Goal: Obtain resource: Download file/media

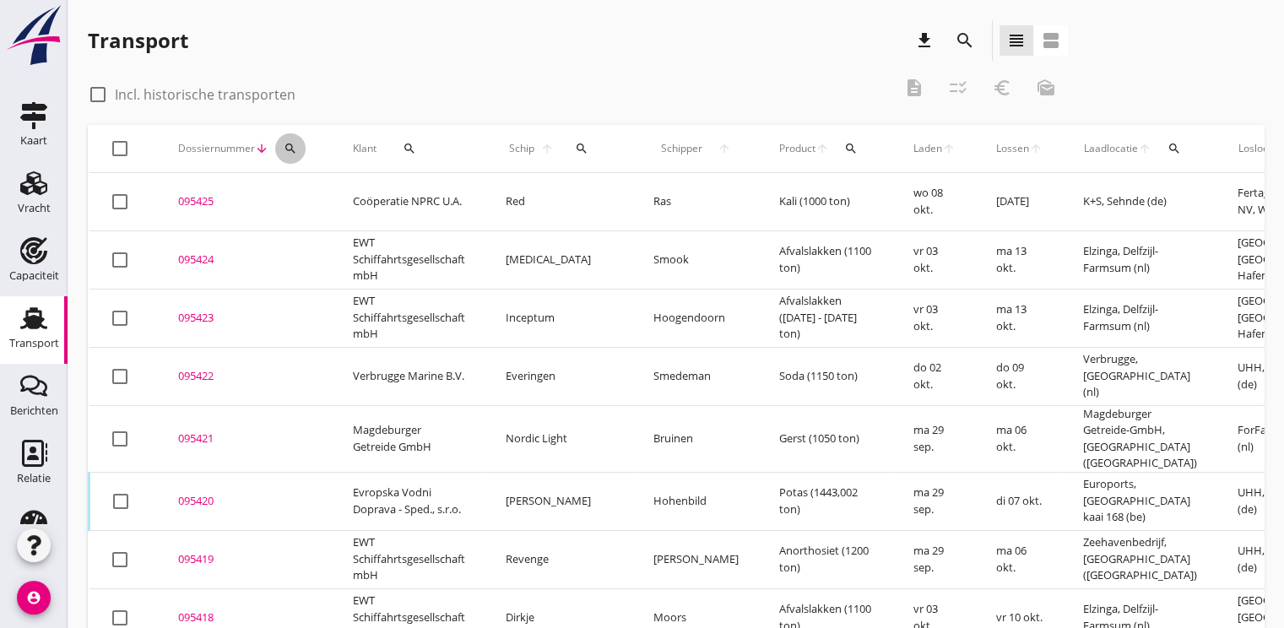
click at [300, 151] on div "search" at bounding box center [290, 149] width 30 height 14
click at [321, 192] on input "Zoeken op dossiernummer..." at bounding box center [369, 197] width 176 height 27
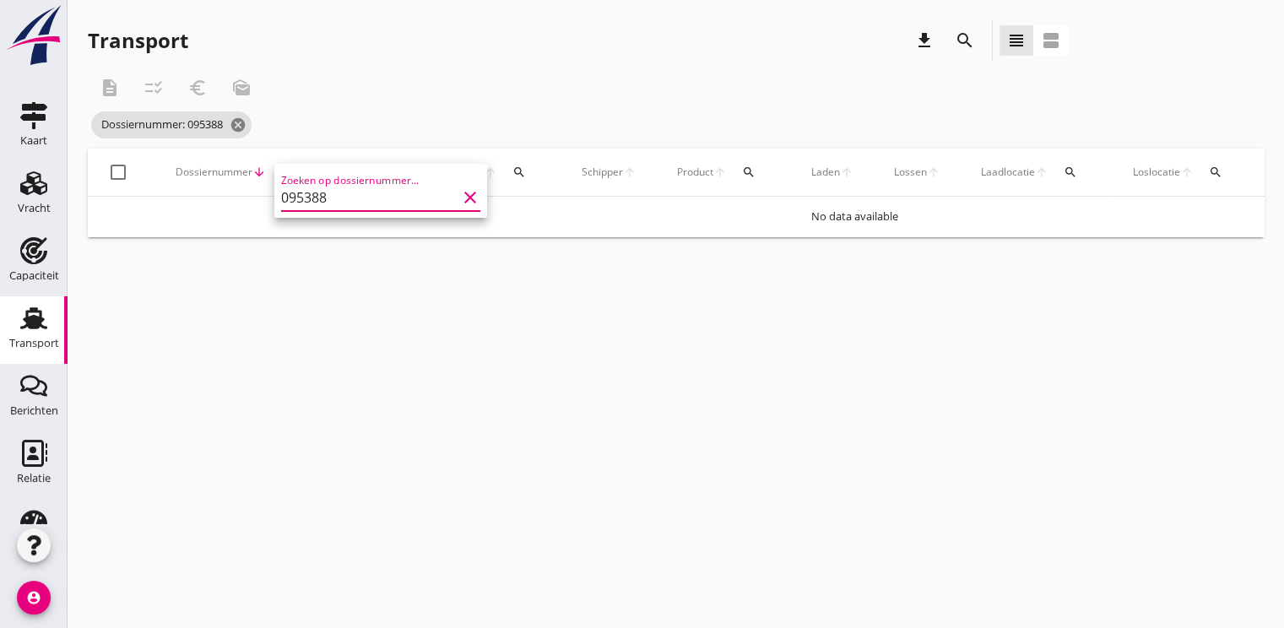
type input "095388"
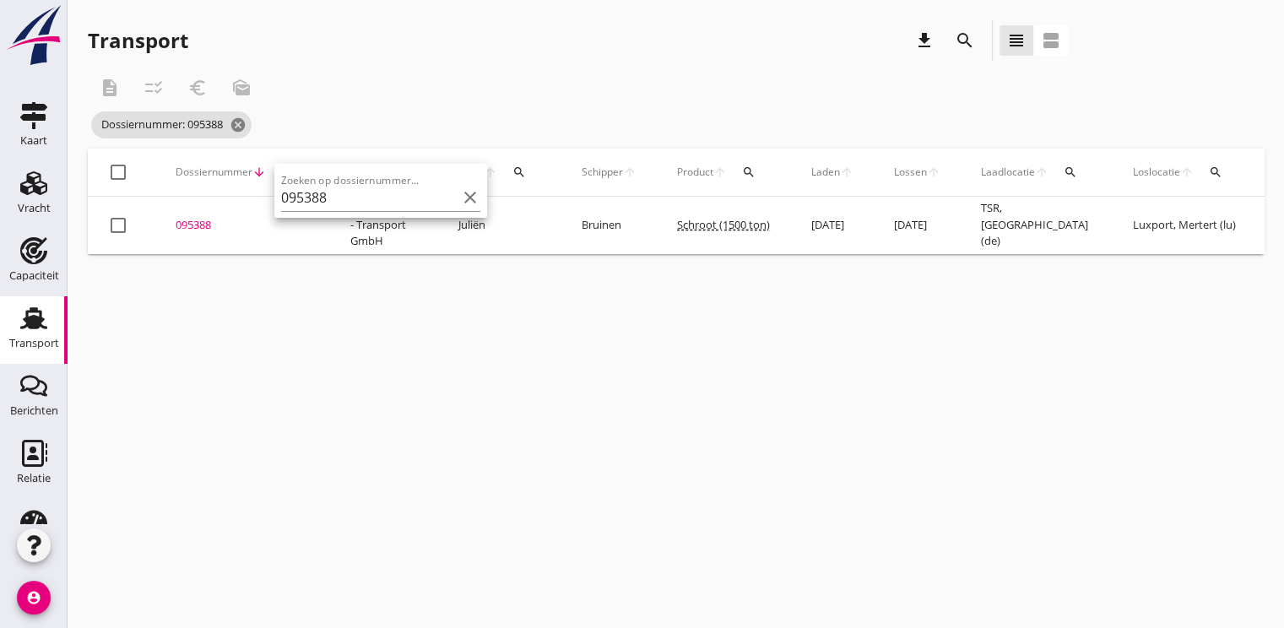
click at [192, 226] on div "095388" at bounding box center [243, 225] width 134 height 17
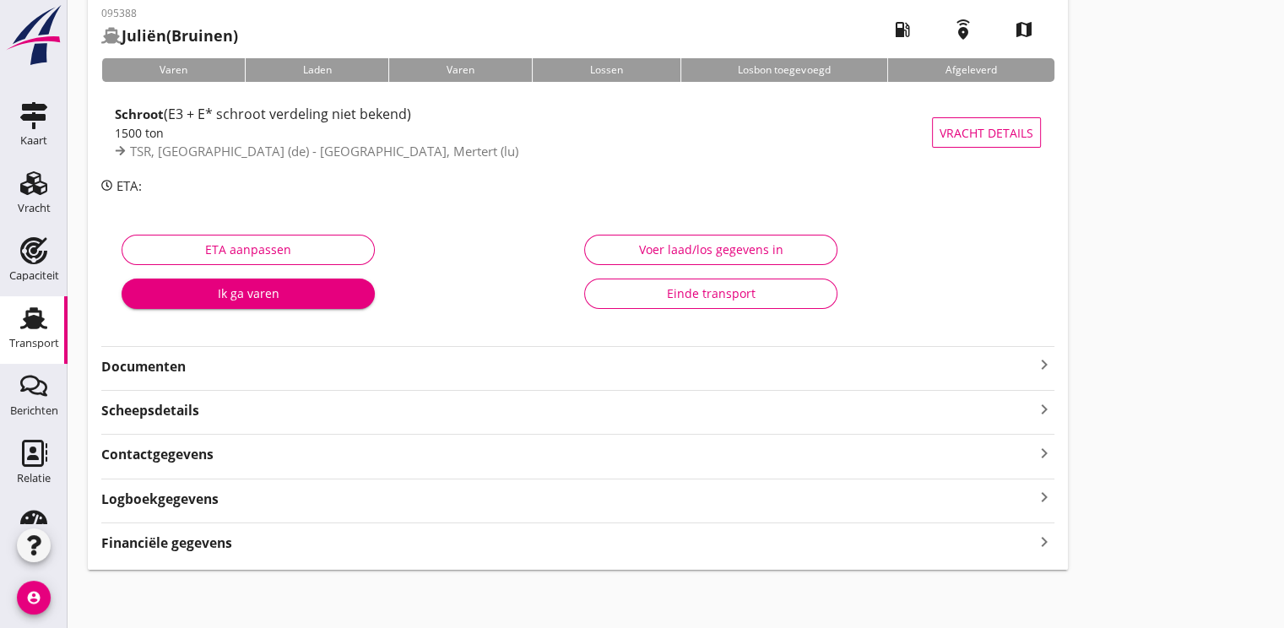
scroll to position [89, 0]
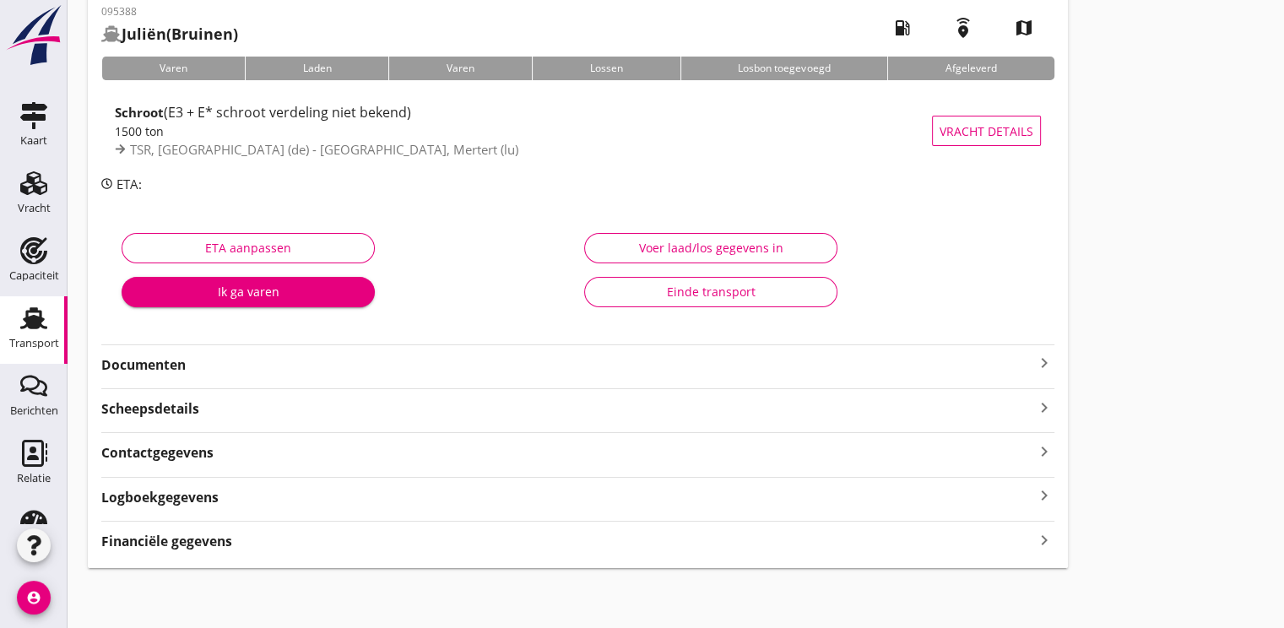
click at [144, 361] on strong "Documenten" at bounding box center [567, 364] width 933 height 19
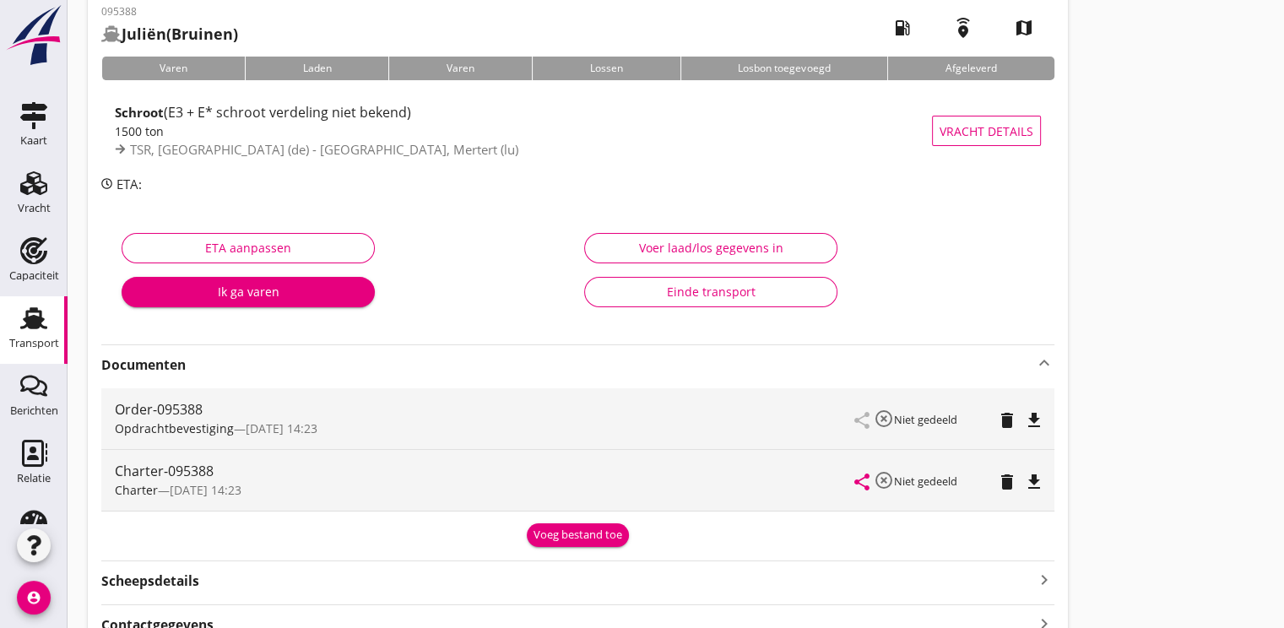
click at [1038, 479] on icon "file_download" at bounding box center [1034, 482] width 20 height 20
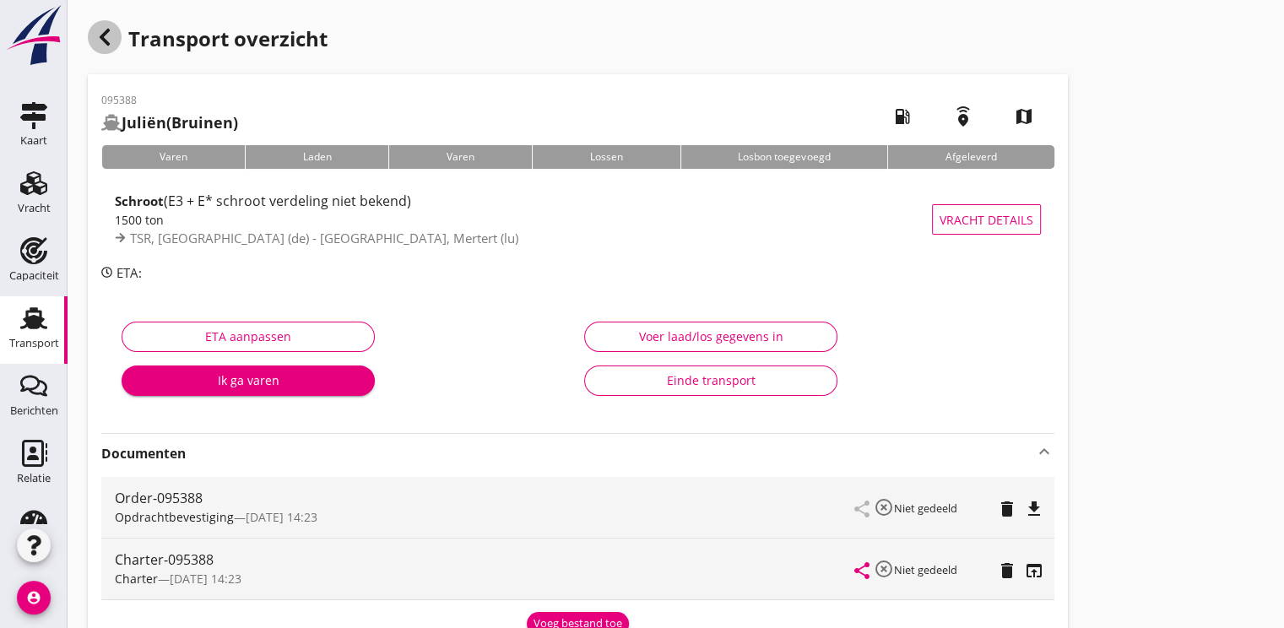
click at [115, 41] on div "button" at bounding box center [105, 37] width 34 height 34
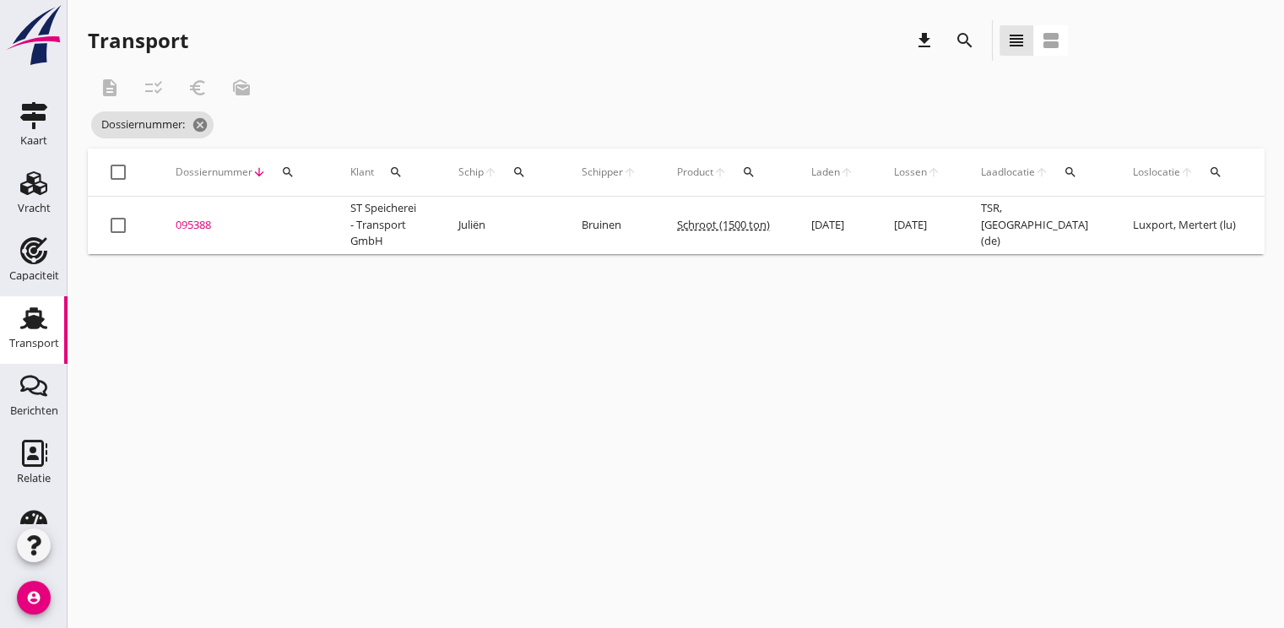
click at [522, 176] on icon "search" at bounding box center [519, 172] width 14 height 14
click at [531, 222] on input "Zoek op (scheeps)naam" at bounding box center [599, 221] width 176 height 27
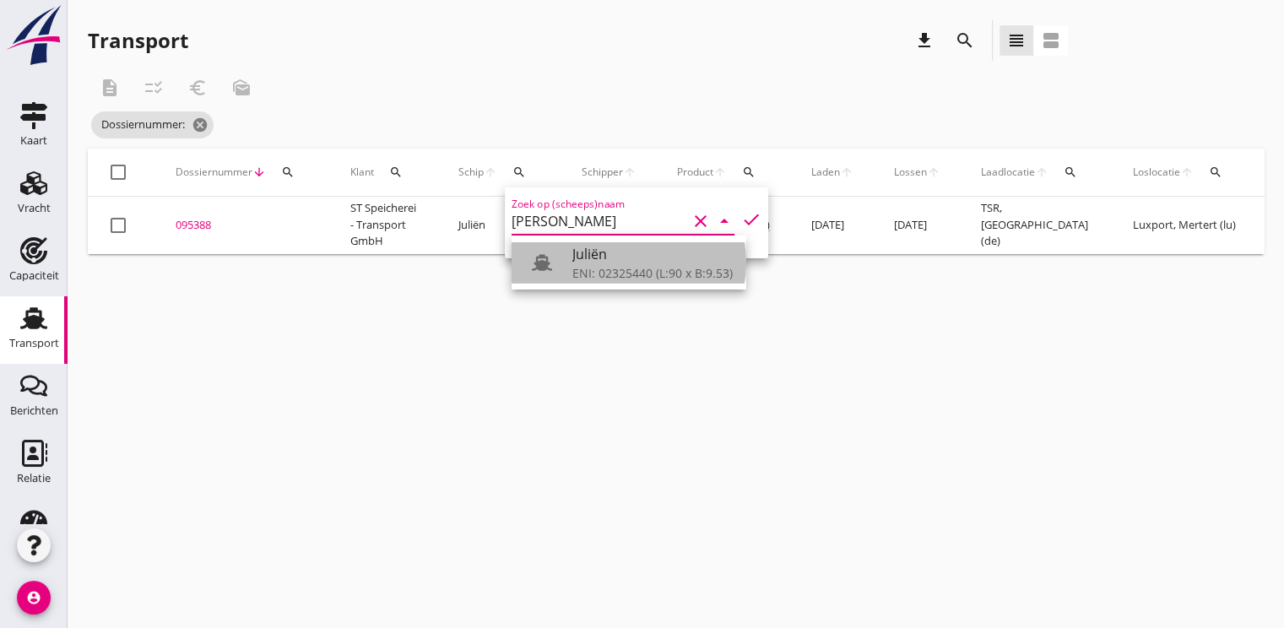
click at [594, 274] on div "ENI: 02325440 (L:90 x B:9.53)" at bounding box center [652, 273] width 160 height 18
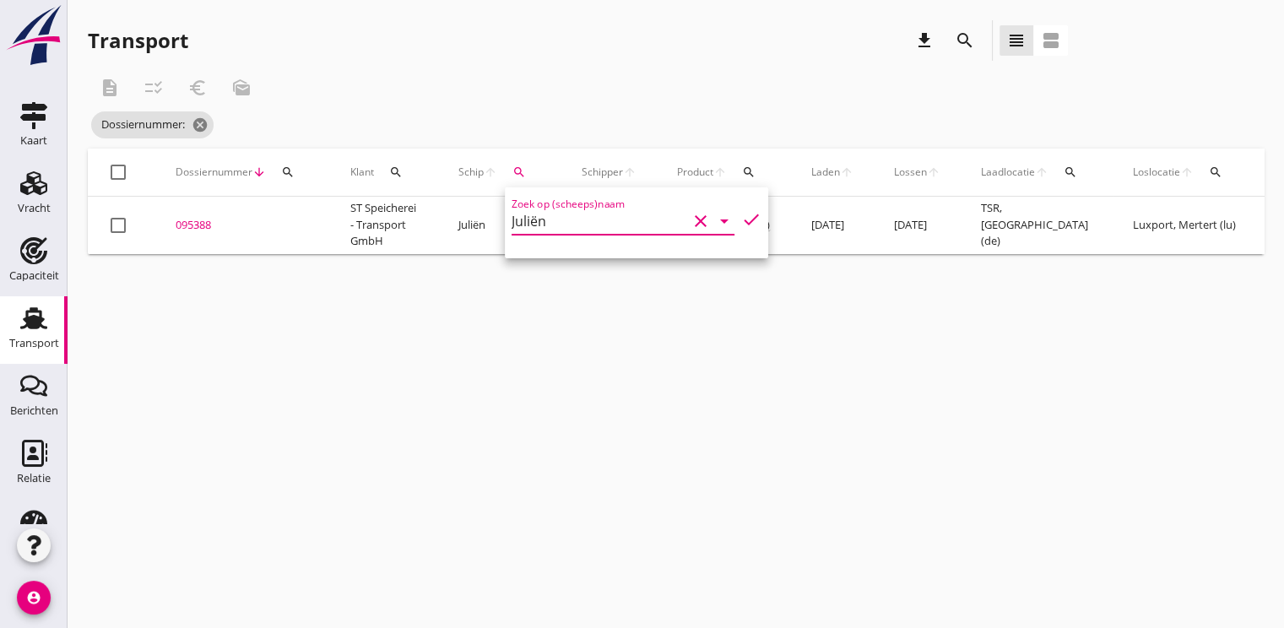
click at [741, 222] on icon "check" at bounding box center [751, 219] width 20 height 20
type input "Juliën"
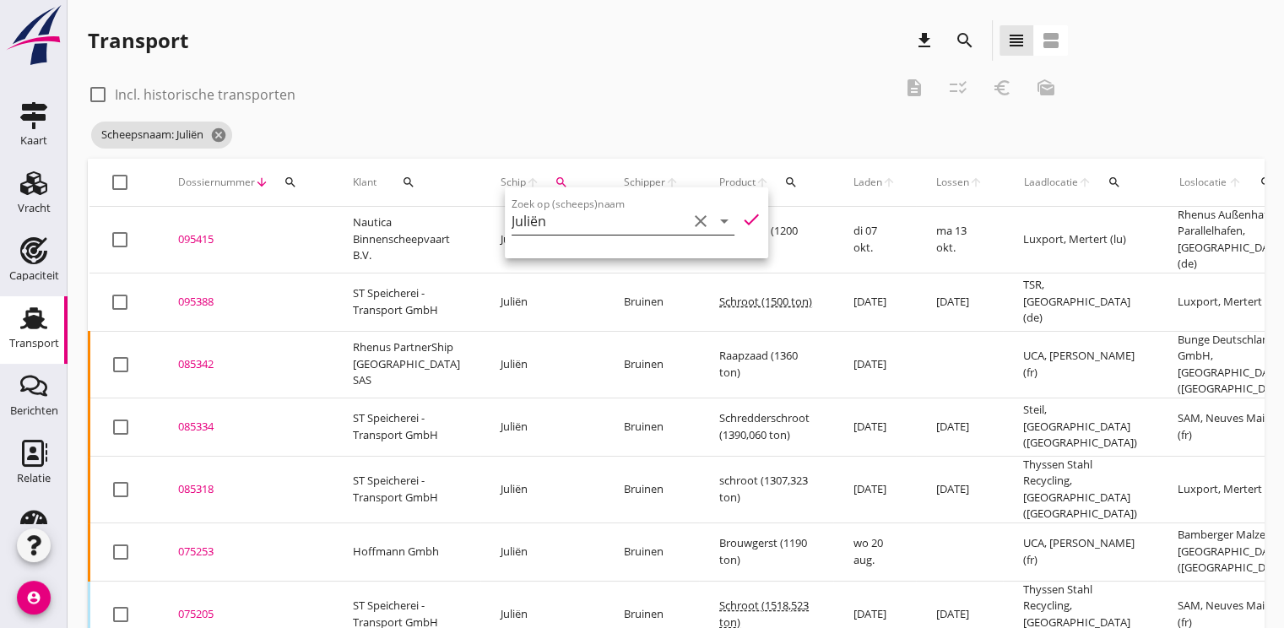
click at [690, 216] on icon "clear" at bounding box center [700, 221] width 20 height 20
click at [526, 78] on div "check_box_outline_blank Incl. historische transporten description checklist_rtl…" at bounding box center [578, 93] width 980 height 51
click at [208, 294] on div "095388" at bounding box center [245, 302] width 134 height 17
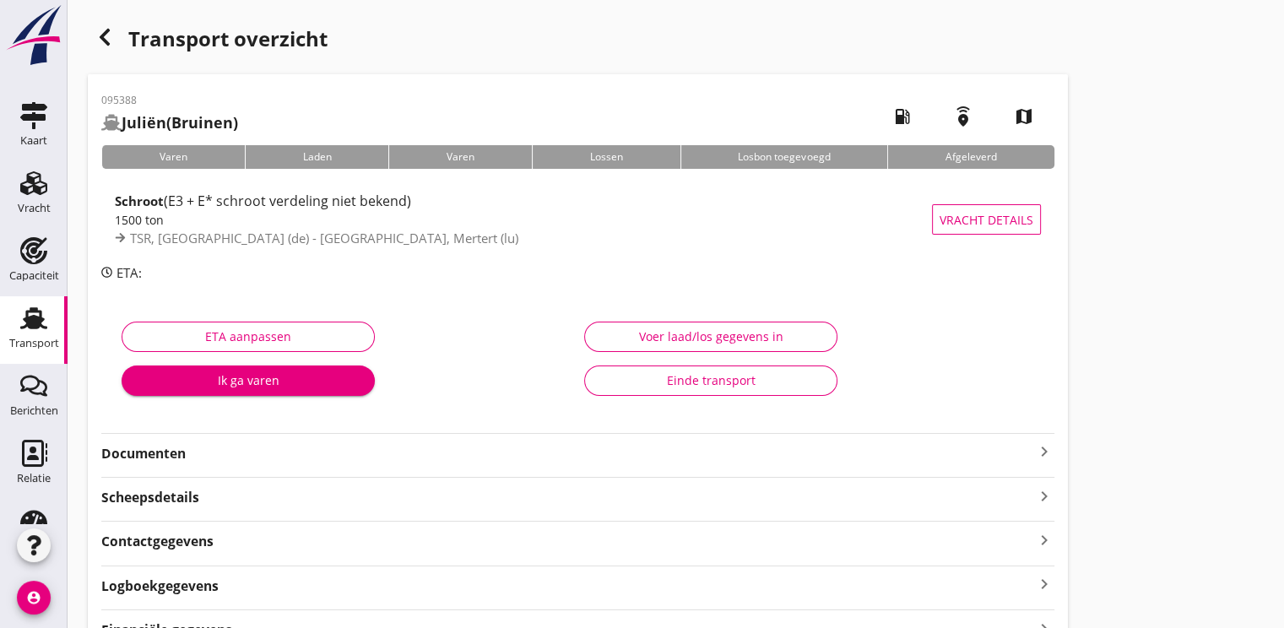
click at [182, 459] on strong "Documenten" at bounding box center [567, 453] width 933 height 19
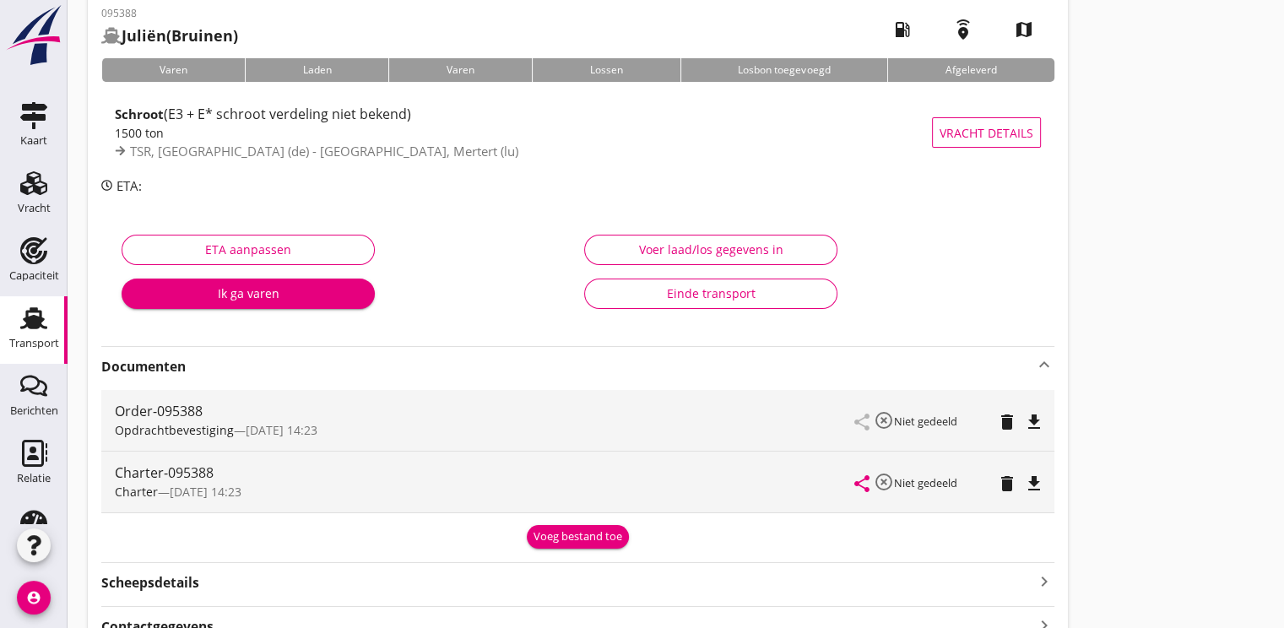
scroll to position [169, 0]
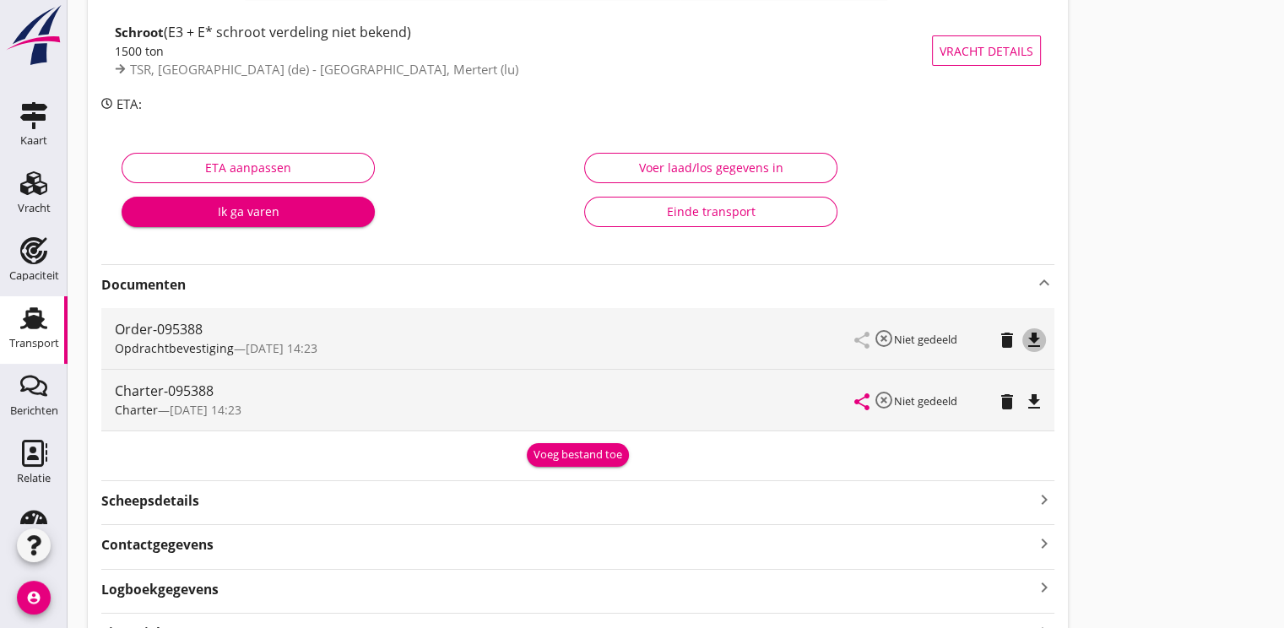
click at [1033, 335] on icon "file_download" at bounding box center [1034, 340] width 20 height 20
click at [212, 333] on div "Order-095388" at bounding box center [485, 329] width 740 height 20
click at [1030, 406] on icon "file_download" at bounding box center [1034, 402] width 20 height 20
